Goal: Information Seeking & Learning: Learn about a topic

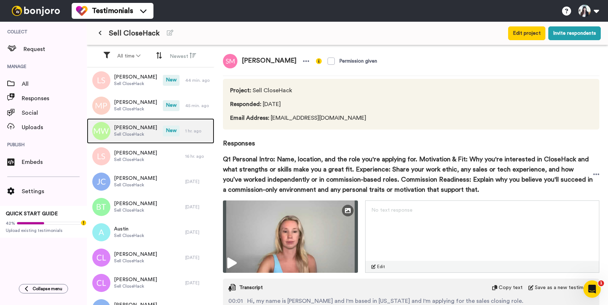
click at [147, 131] on span "[PERSON_NAME]" at bounding box center [135, 127] width 43 height 7
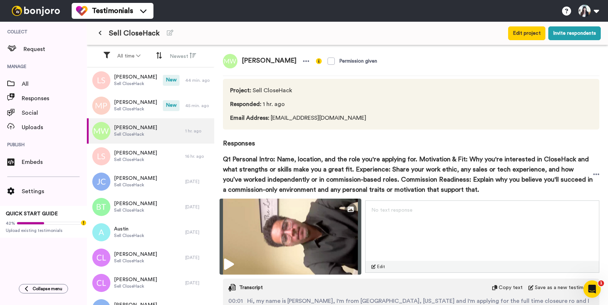
click at [298, 238] on img at bounding box center [291, 237] width 142 height 76
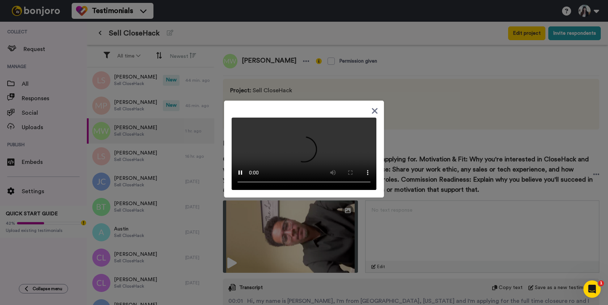
click at [376, 108] on icon at bounding box center [375, 111] width 6 height 6
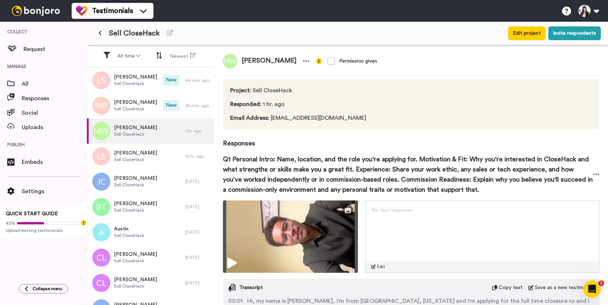
click at [263, 60] on span "[PERSON_NAME]" at bounding box center [268, 61] width 63 height 14
copy div "[PERSON_NAME]"
